Goal: Transaction & Acquisition: Purchase product/service

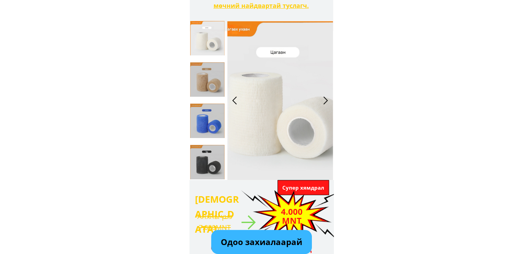
type input "[PERSON_NAME]"
type input "0355382759"
type input "xa la"
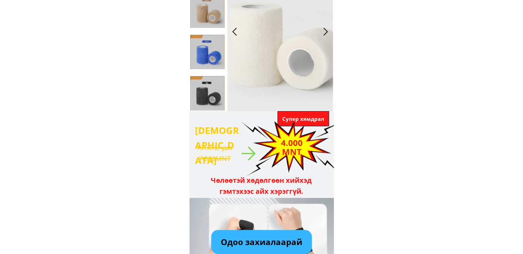
click at [284, 245] on p "Одоо захиалаарай" at bounding box center [261, 242] width 100 height 24
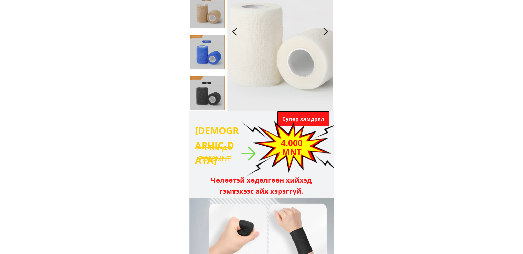
scroll to position [1242, 0]
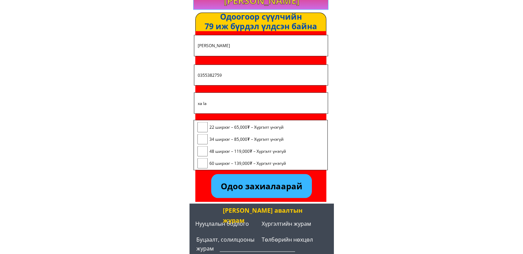
drag, startPoint x: 207, startPoint y: 124, endPoint x: 289, endPoint y: 161, distance: 89.7
click at [289, 161] on div "22 ширхэг – 65,000₮ – Хүргэлт үнэгүй 34 ширхэг – 85,000₮ – Хүргэлт үнэгүй 48 ши…" at bounding box center [260, 146] width 133 height 52
drag, startPoint x: 210, startPoint y: 127, endPoint x: 237, endPoint y: 126, distance: 27.2
click at [237, 126] on span "22 ширхэг – 65,000₮ – Хүргэлт үнэгүй" at bounding box center [247, 126] width 77 height 7
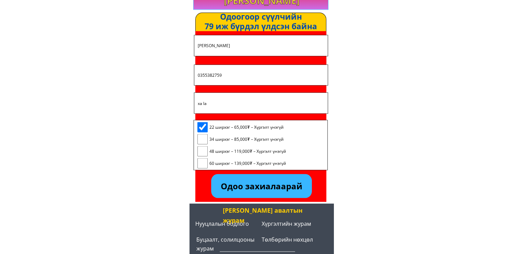
click at [223, 126] on span "22 ширхэг – 65,000₮ – Хүргэлт үнэгүй" at bounding box center [247, 126] width 77 height 7
checkbox input "false"
drag, startPoint x: 211, startPoint y: 128, endPoint x: 258, endPoint y: 130, distance: 47.1
click at [258, 130] on div "22 ширхэг – 65,000₮ – Хүргэлт үнэгүй" at bounding box center [241, 127] width 89 height 10
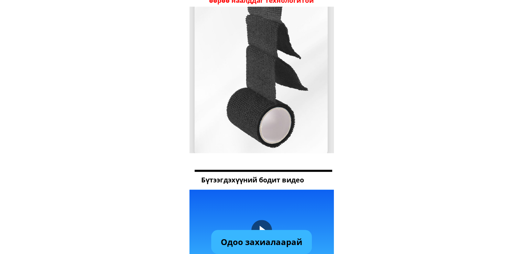
scroll to position [640, 0]
